Goal: Task Accomplishment & Management: Manage account settings

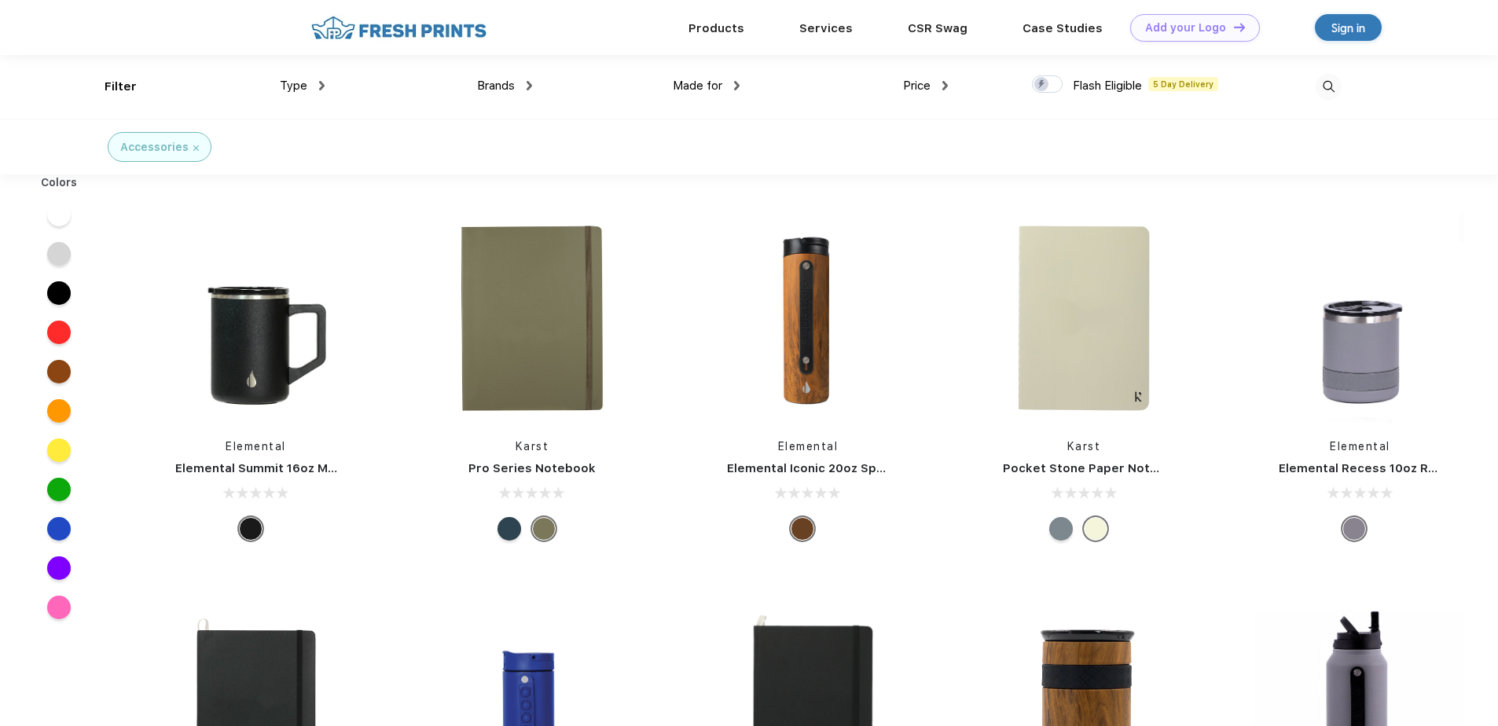
scroll to position [1, 0]
click at [1350, 28] on div "Sign in" at bounding box center [1348, 27] width 34 height 18
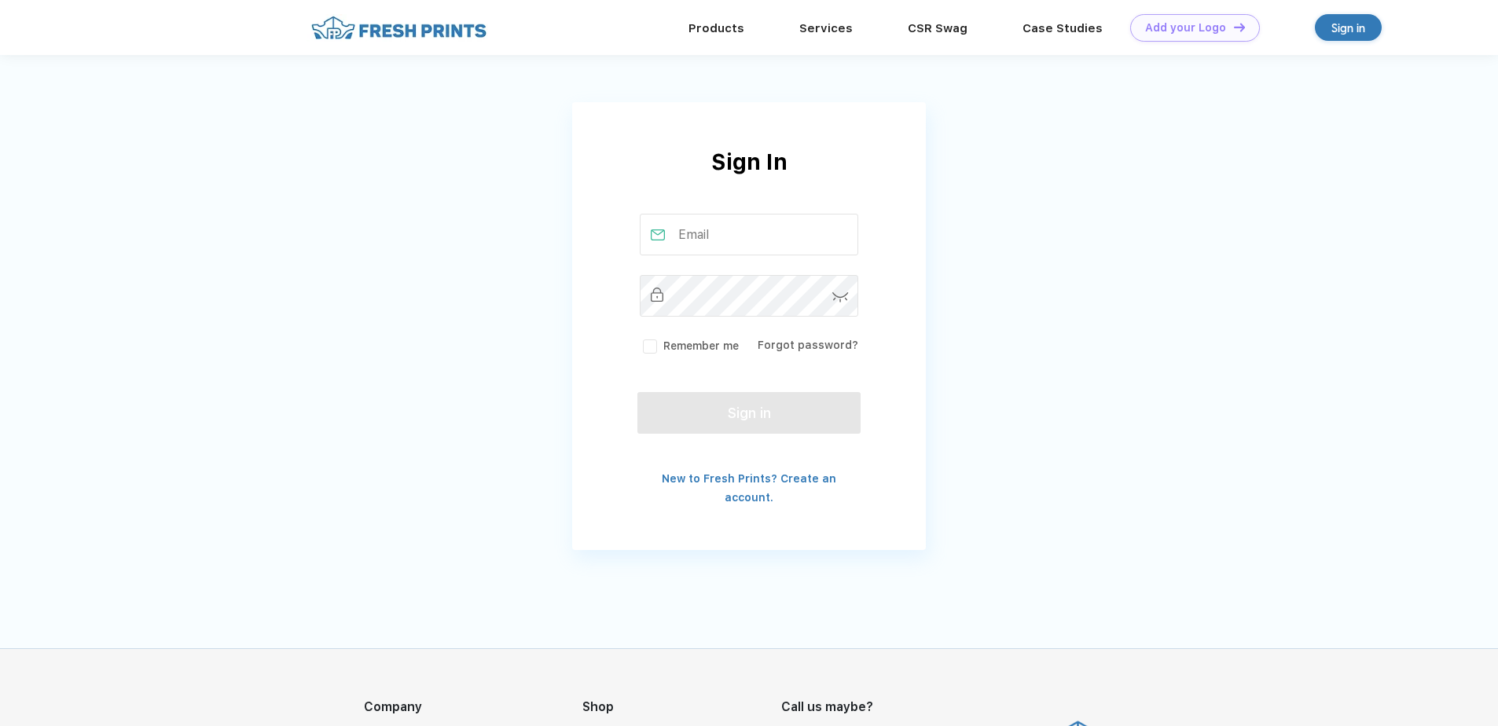
click at [732, 231] on input "text" at bounding box center [749, 235] width 219 height 42
type input "rwilson@saberonesecurity.com"
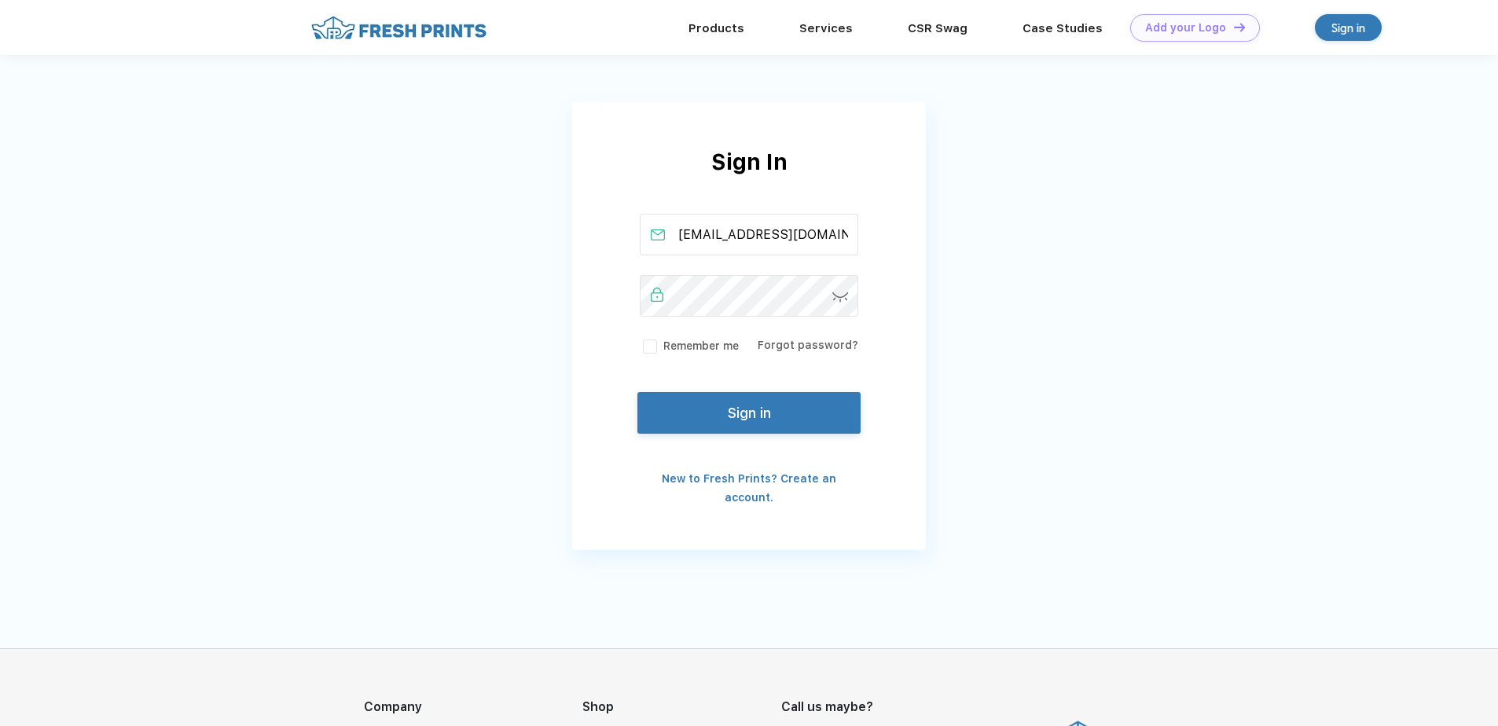
click at [951, 203] on div "Sign In rwilson@saberonesecurity.com Remember me Forgot password? Sign in New t…" at bounding box center [749, 287] width 1498 height 574
click at [737, 407] on button "Sign in" at bounding box center [748, 410] width 223 height 42
